Goal: Information Seeking & Learning: Learn about a topic

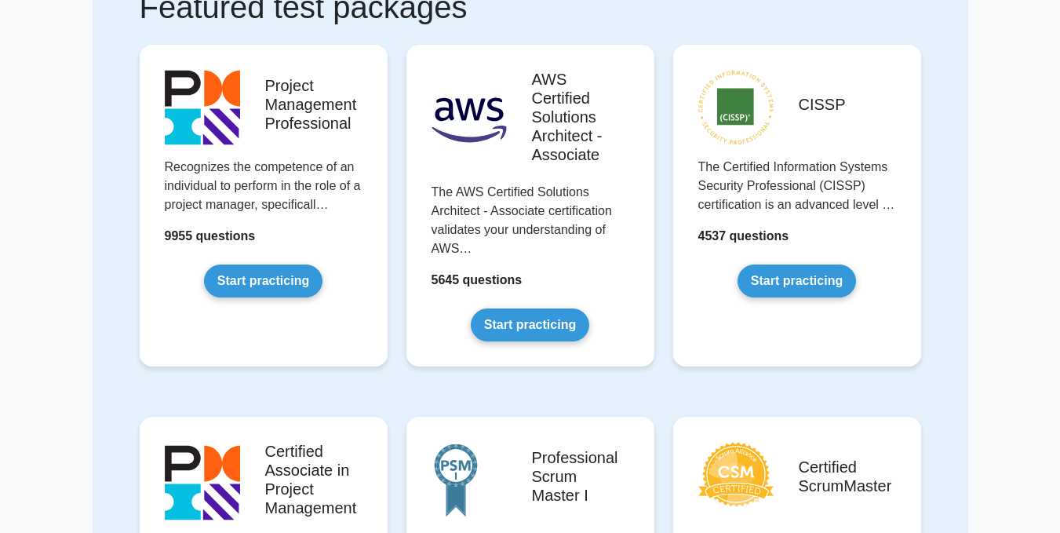
scroll to position [345, 0]
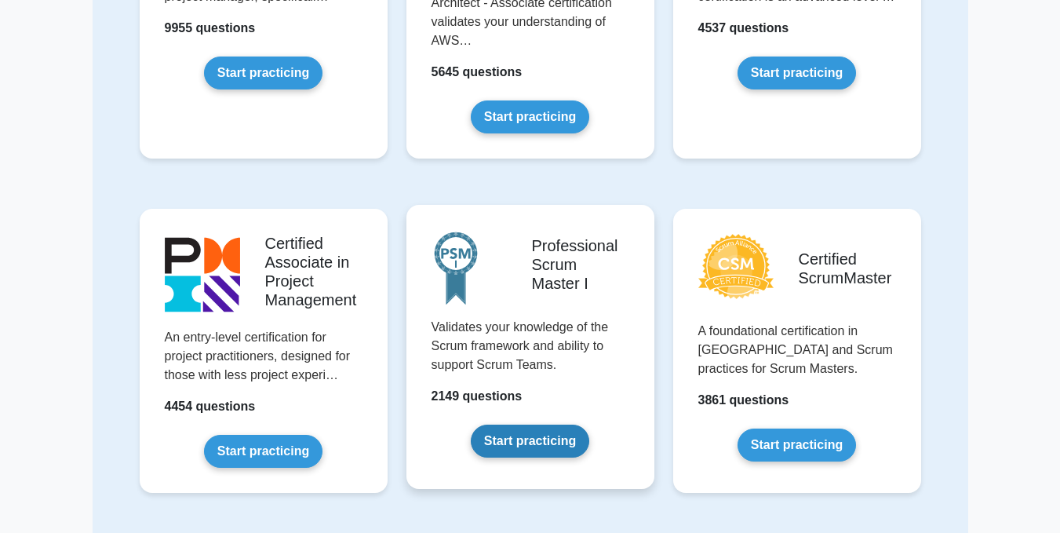
click at [541, 448] on link "Start practicing" at bounding box center [530, 440] width 118 height 33
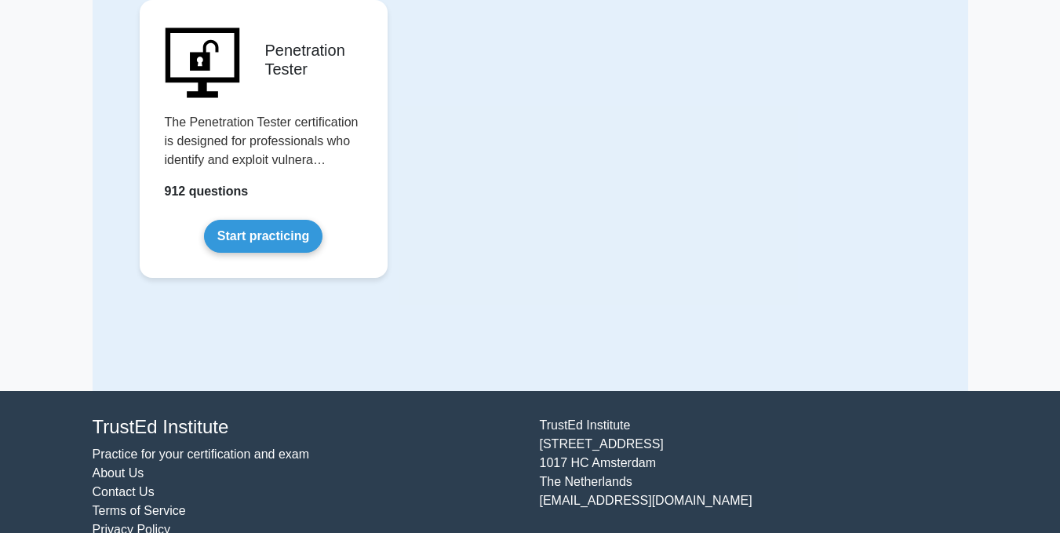
scroll to position [3693, 0]
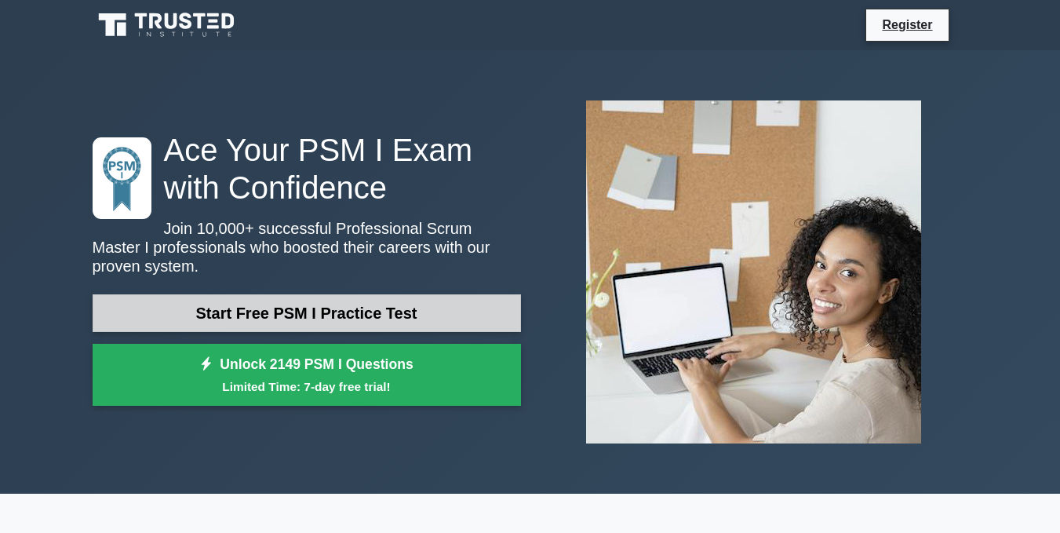
click at [282, 299] on link "Start Free PSM I Practice Test" at bounding box center [307, 313] width 428 height 38
